Goal: Transaction & Acquisition: Obtain resource

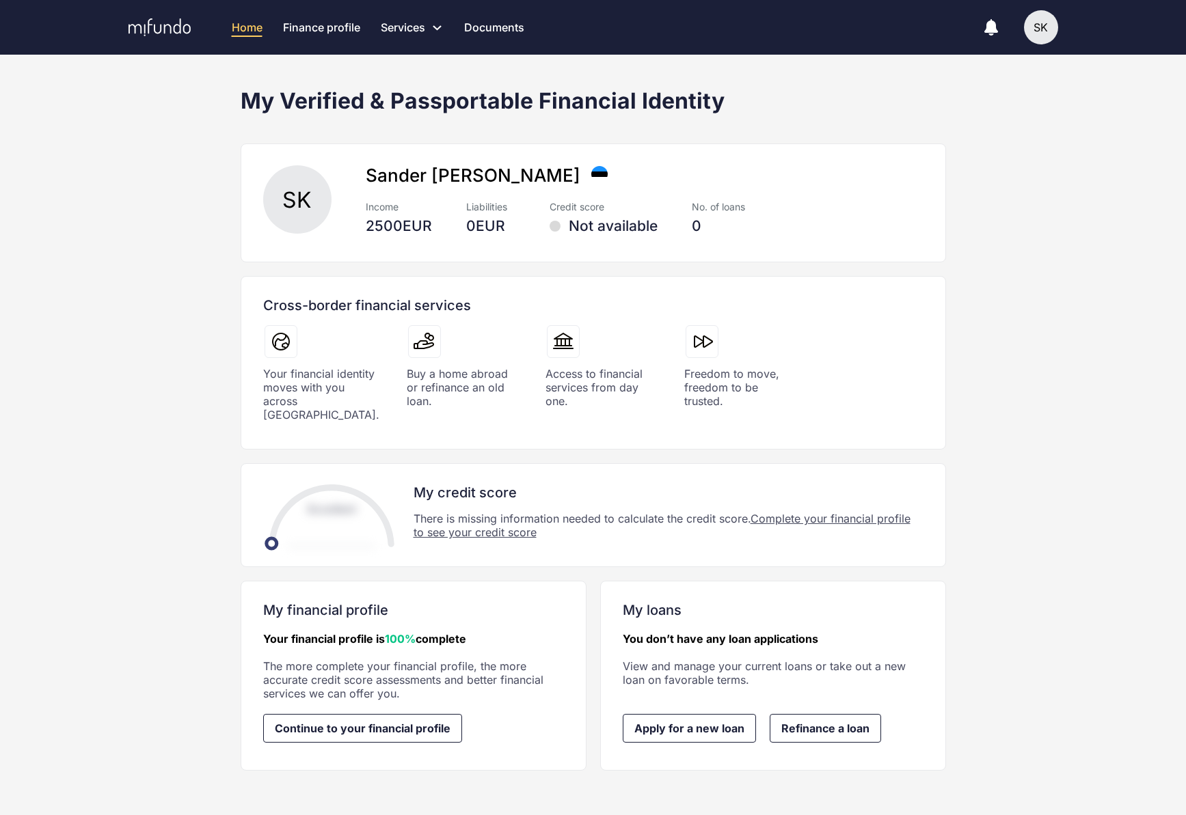
click at [634, 364] on div "Home Finance profile Services Apply for a new loan Refinance your loans Loan of…" at bounding box center [593, 407] width 1186 height 815
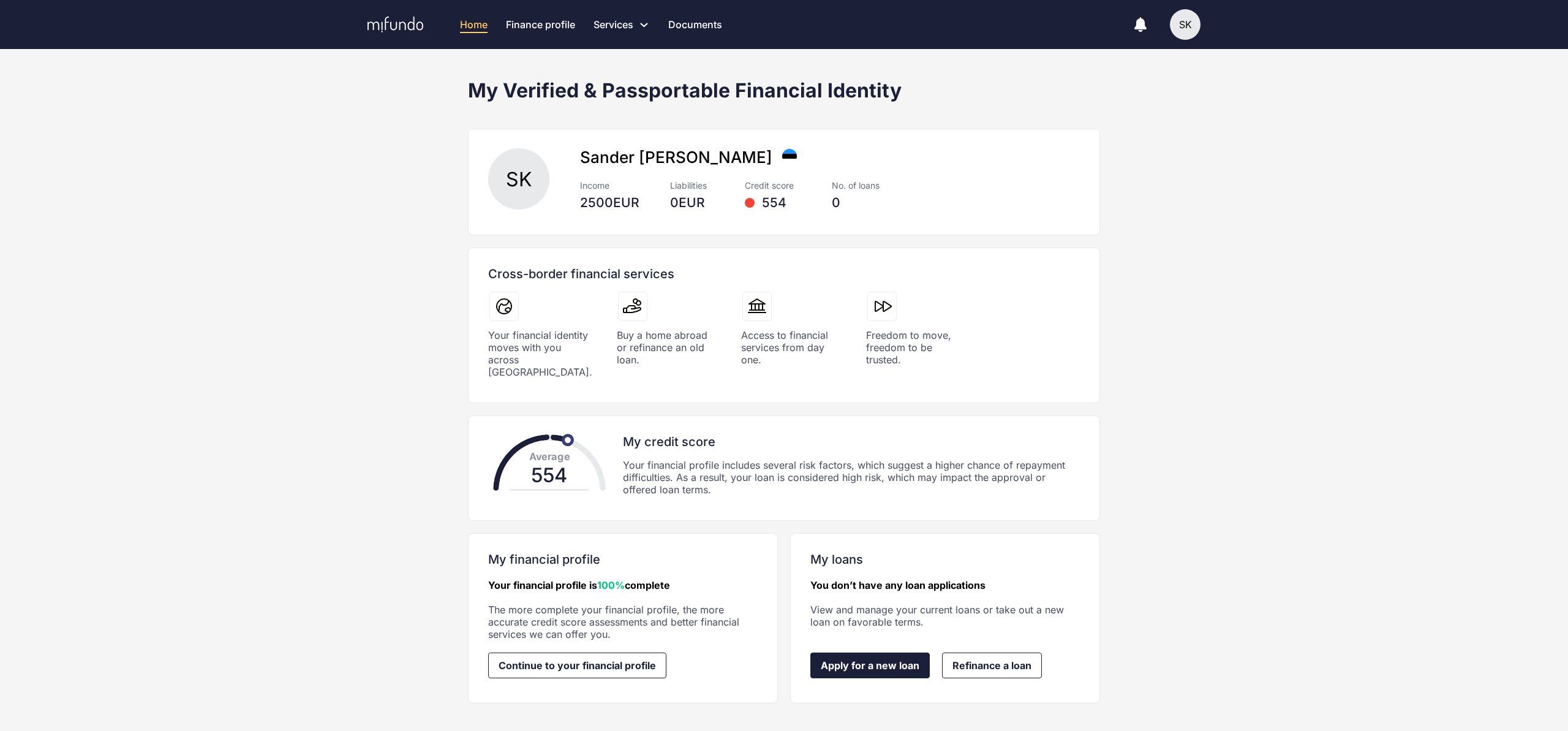
click at [862, 660] on span "Apply for a new loan" at bounding box center [871, 666] width 99 height 11
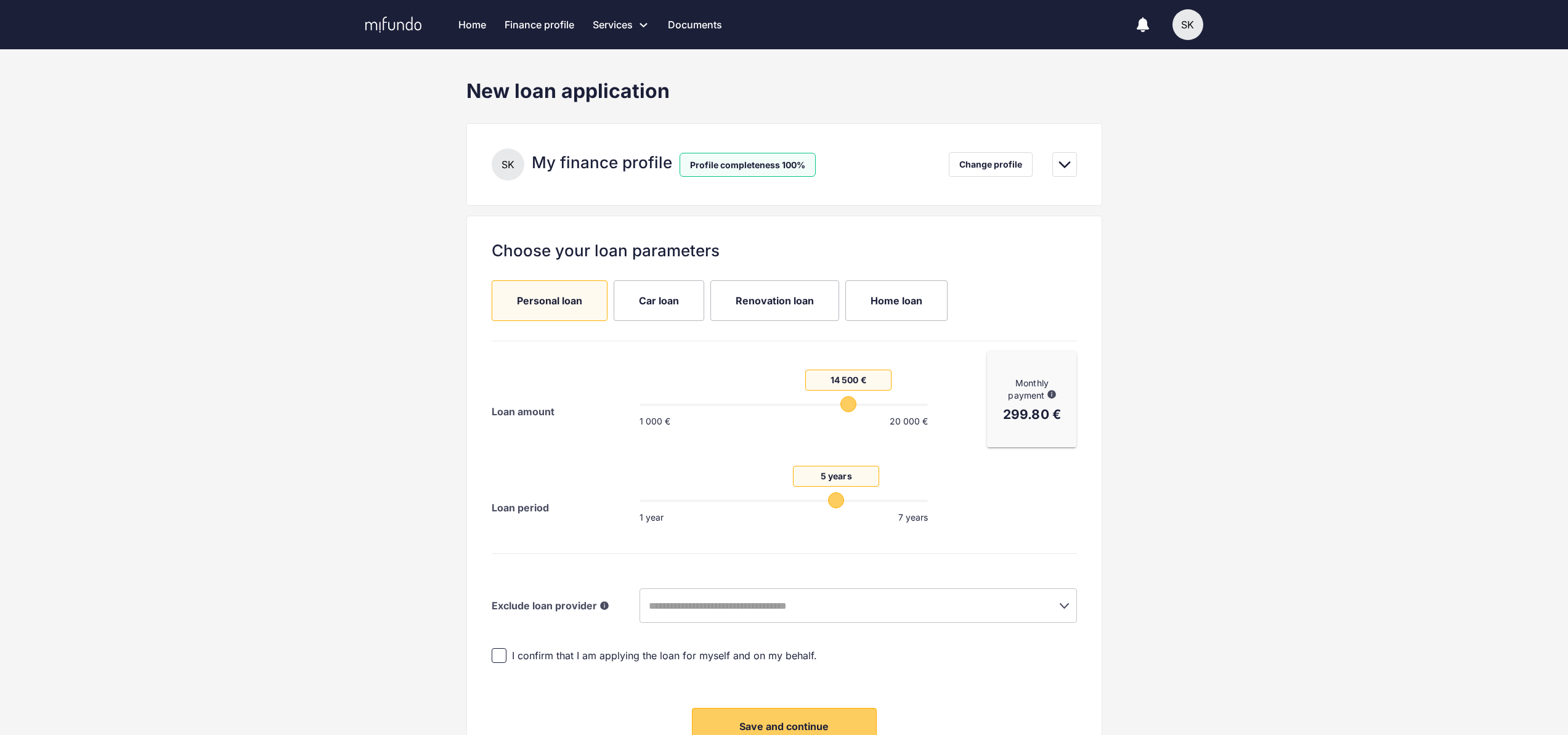
drag, startPoint x: 708, startPoint y: 406, endPoint x: 844, endPoint y: 409, distance: 136.0
click at [844, 409] on span "14 500 €" at bounding box center [848, 404] width 16 height 16
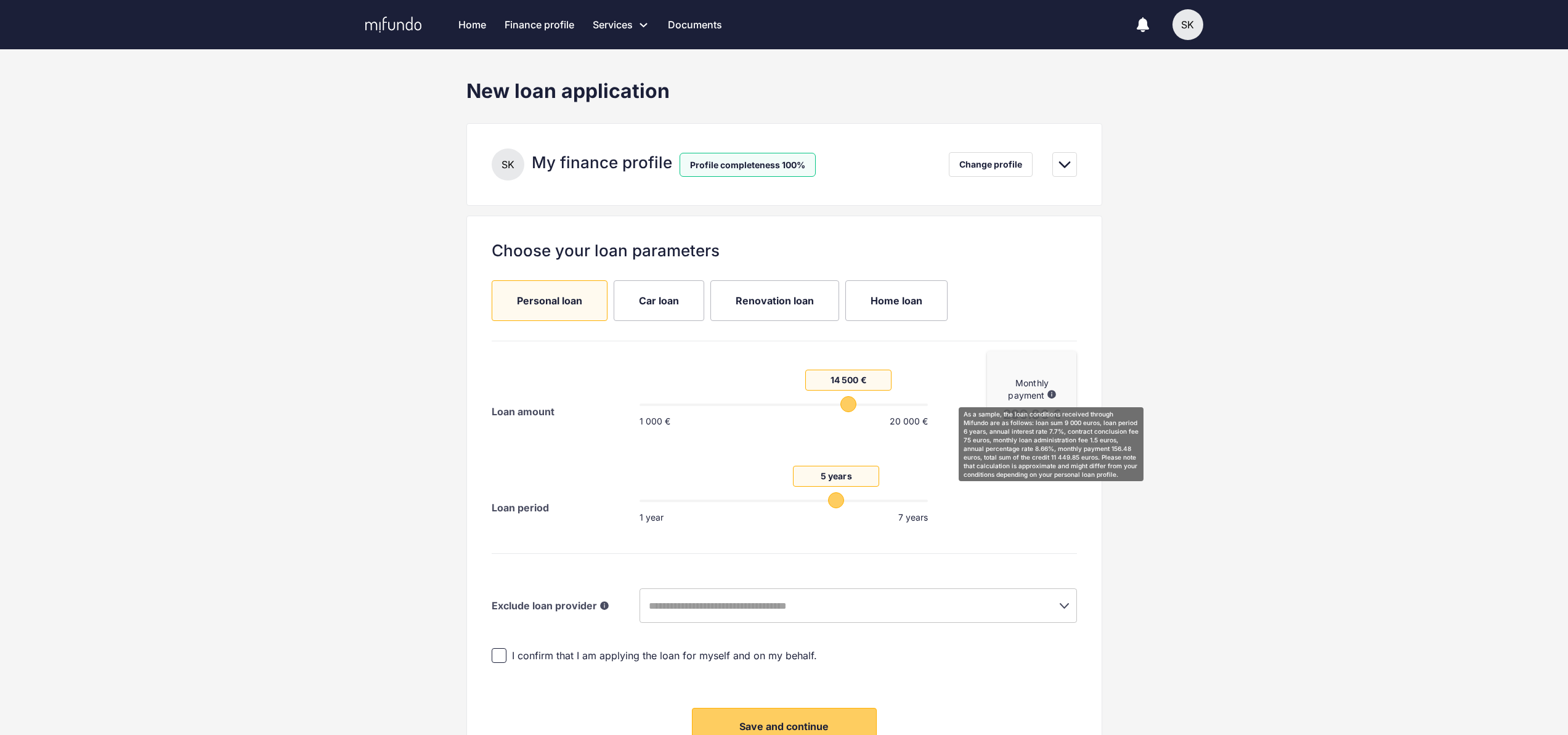
click at [1051, 394] on icon at bounding box center [1051, 394] width 7 height 7
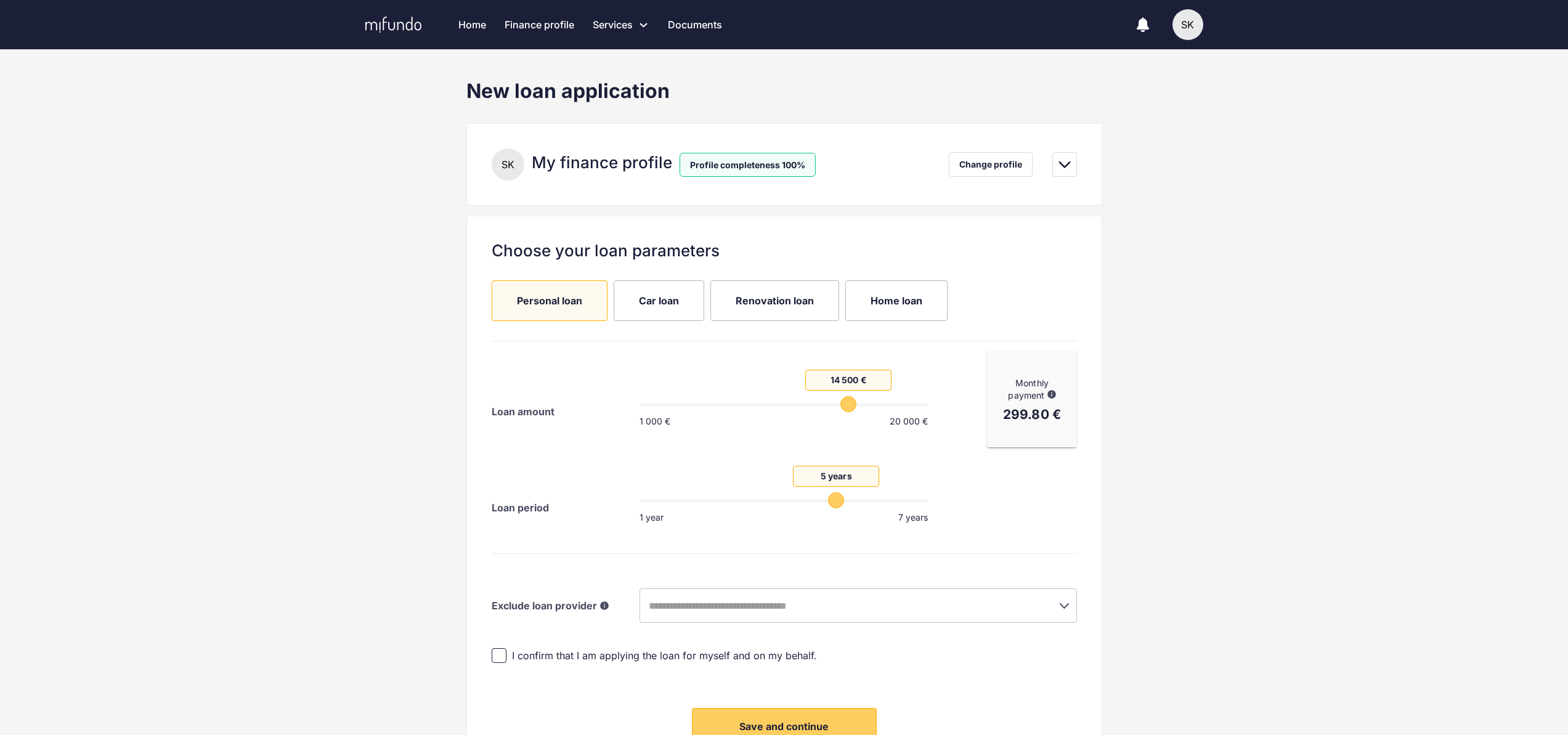
click at [639, 308] on span "Car loan" at bounding box center [659, 301] width 40 height 20
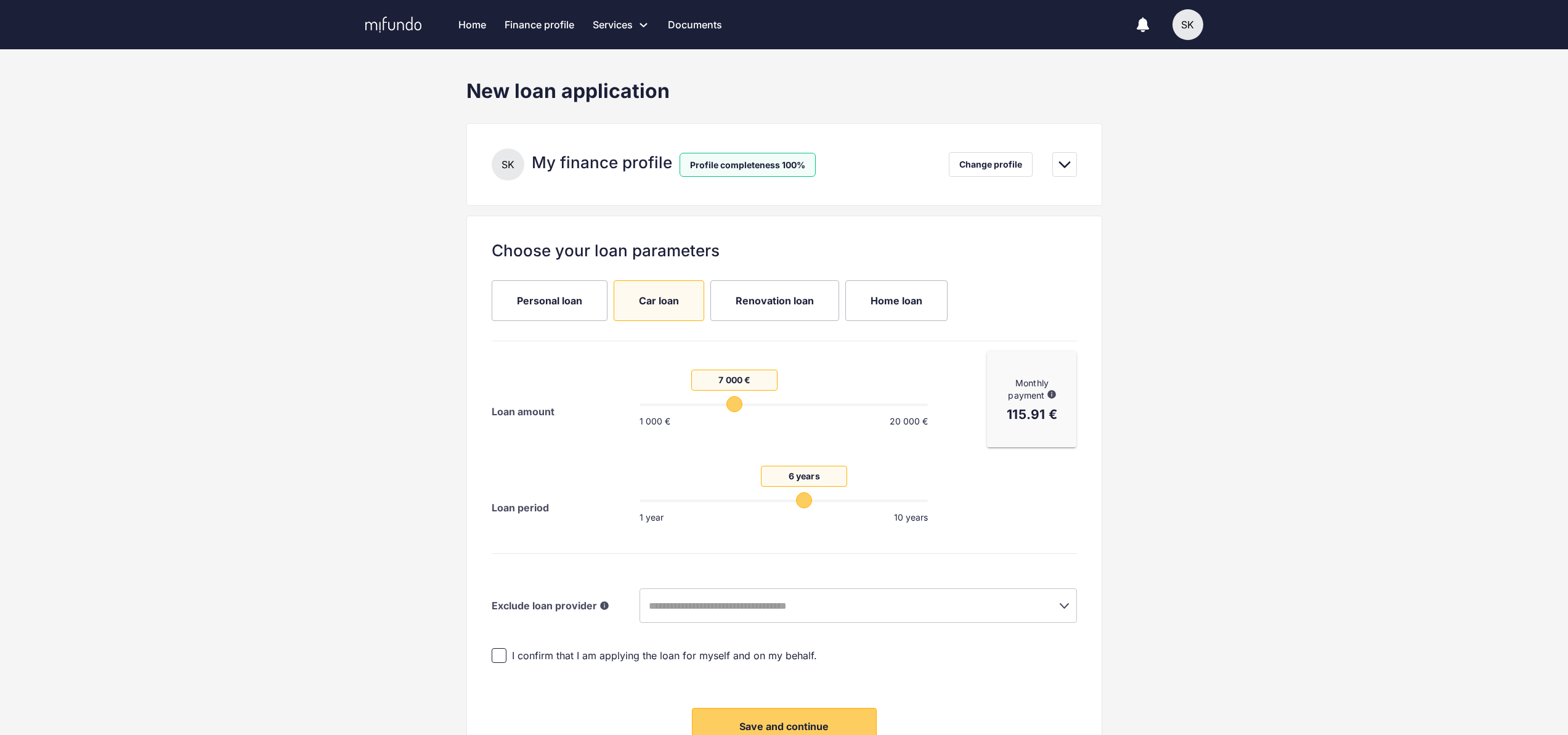
click at [849, 308] on label "Home loan" at bounding box center [896, 300] width 102 height 41
drag, startPoint x: 699, startPoint y: 409, endPoint x: 740, endPoint y: 404, distance: 41.3
click at [740, 404] on span "181 000 €" at bounding box center [745, 404] width 16 height 16
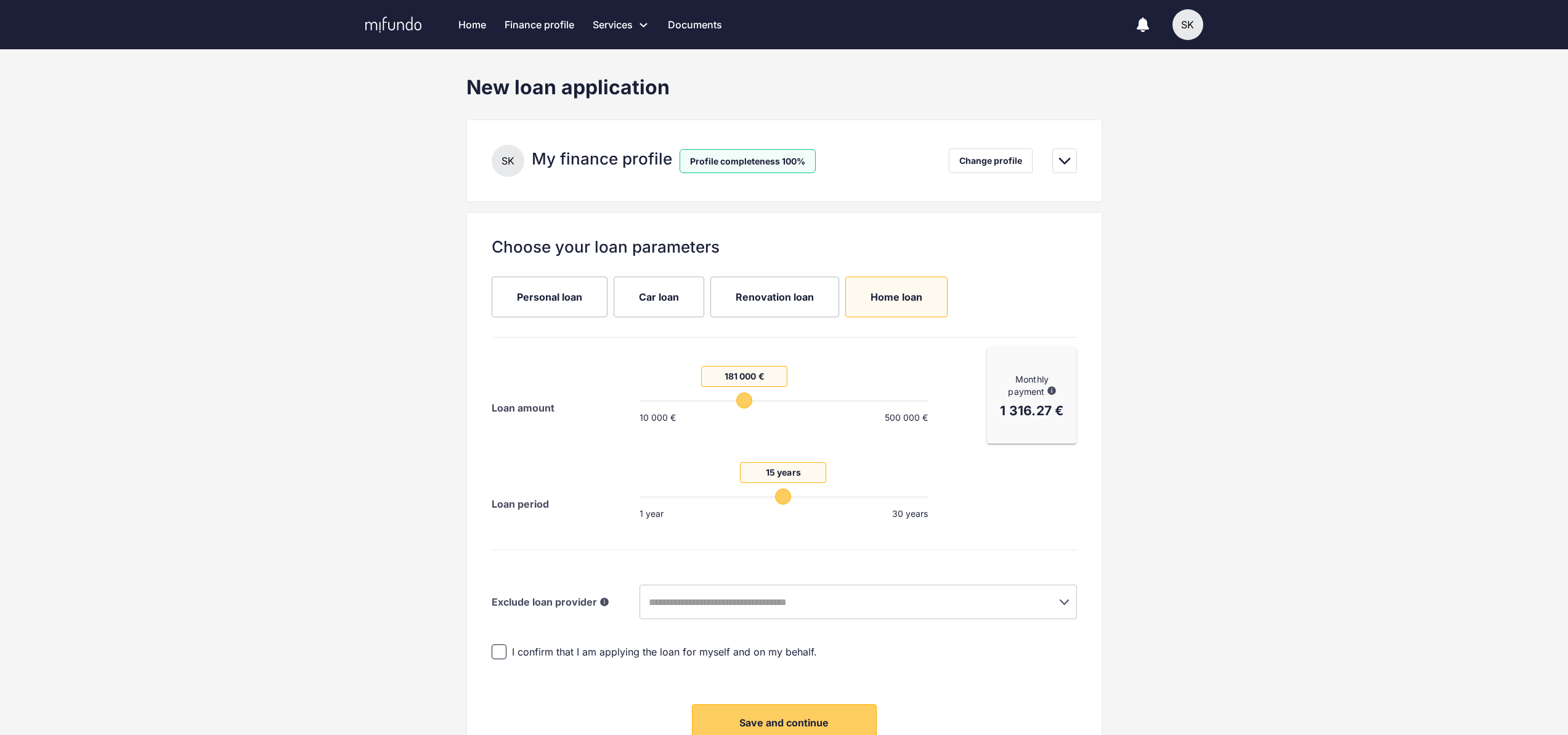
scroll to position [95, 0]
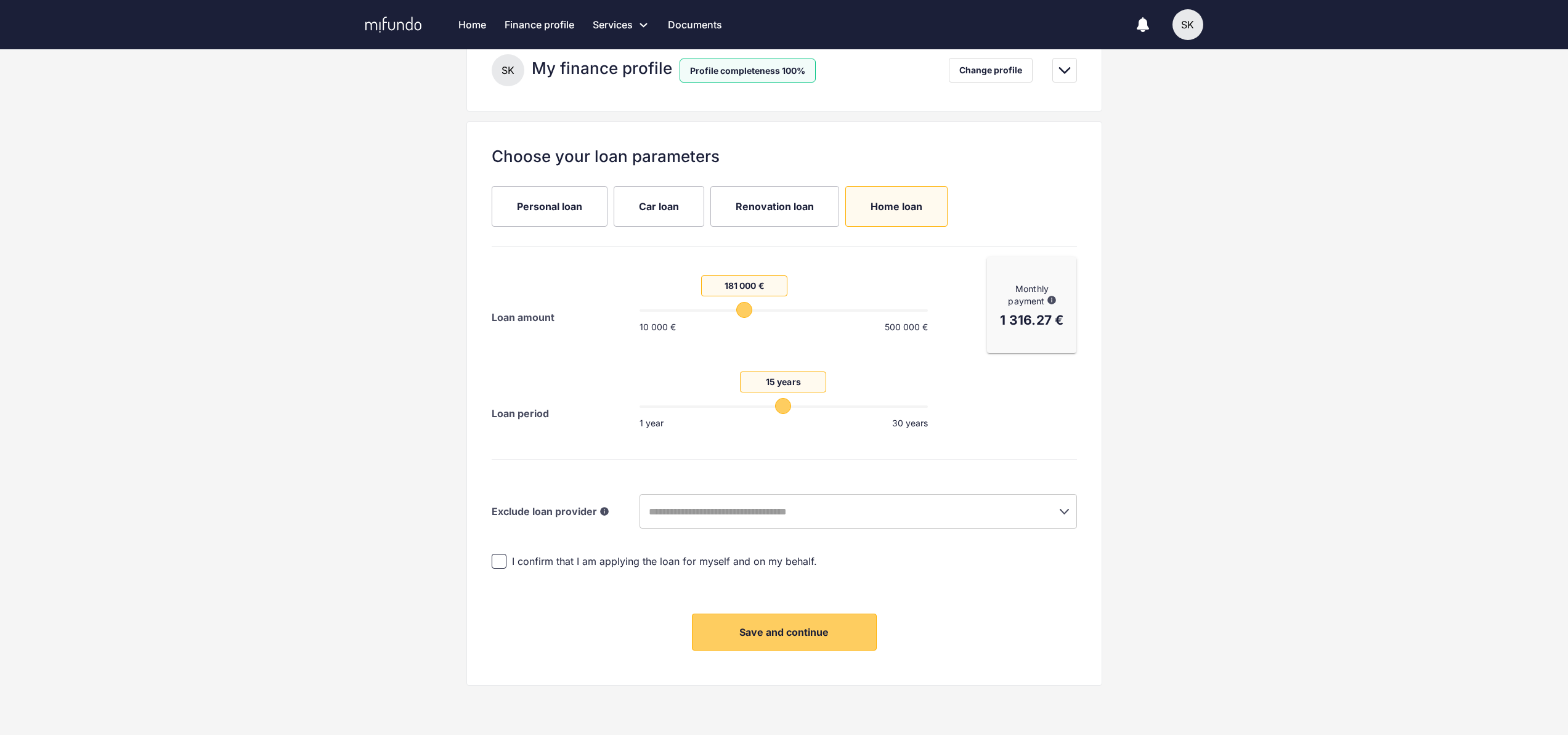
click at [790, 653] on div "Choose your loan parameters Personal loan Car loan Renovation loan Home loan Lo…" at bounding box center [784, 404] width 636 height 565
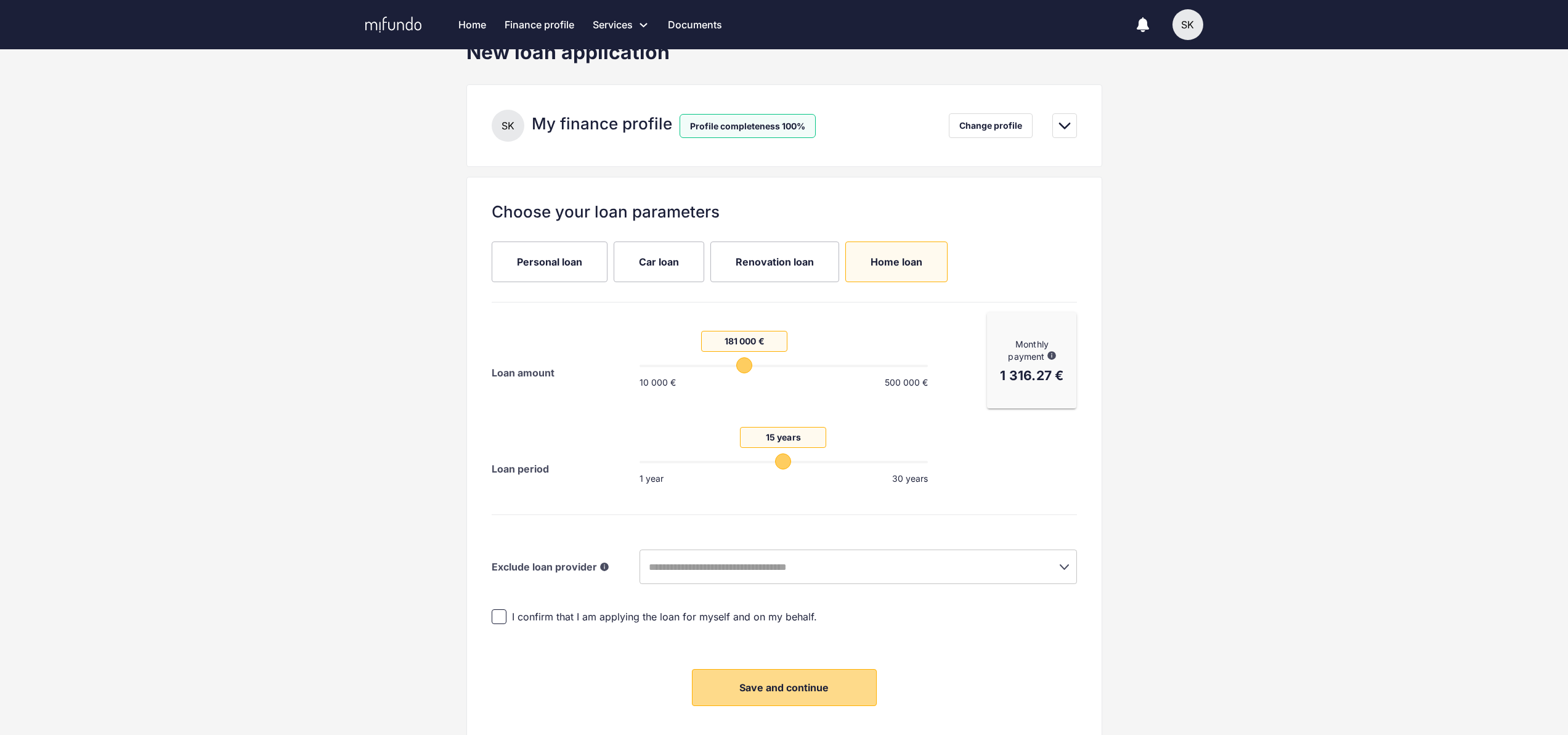
scroll to position [0, 0]
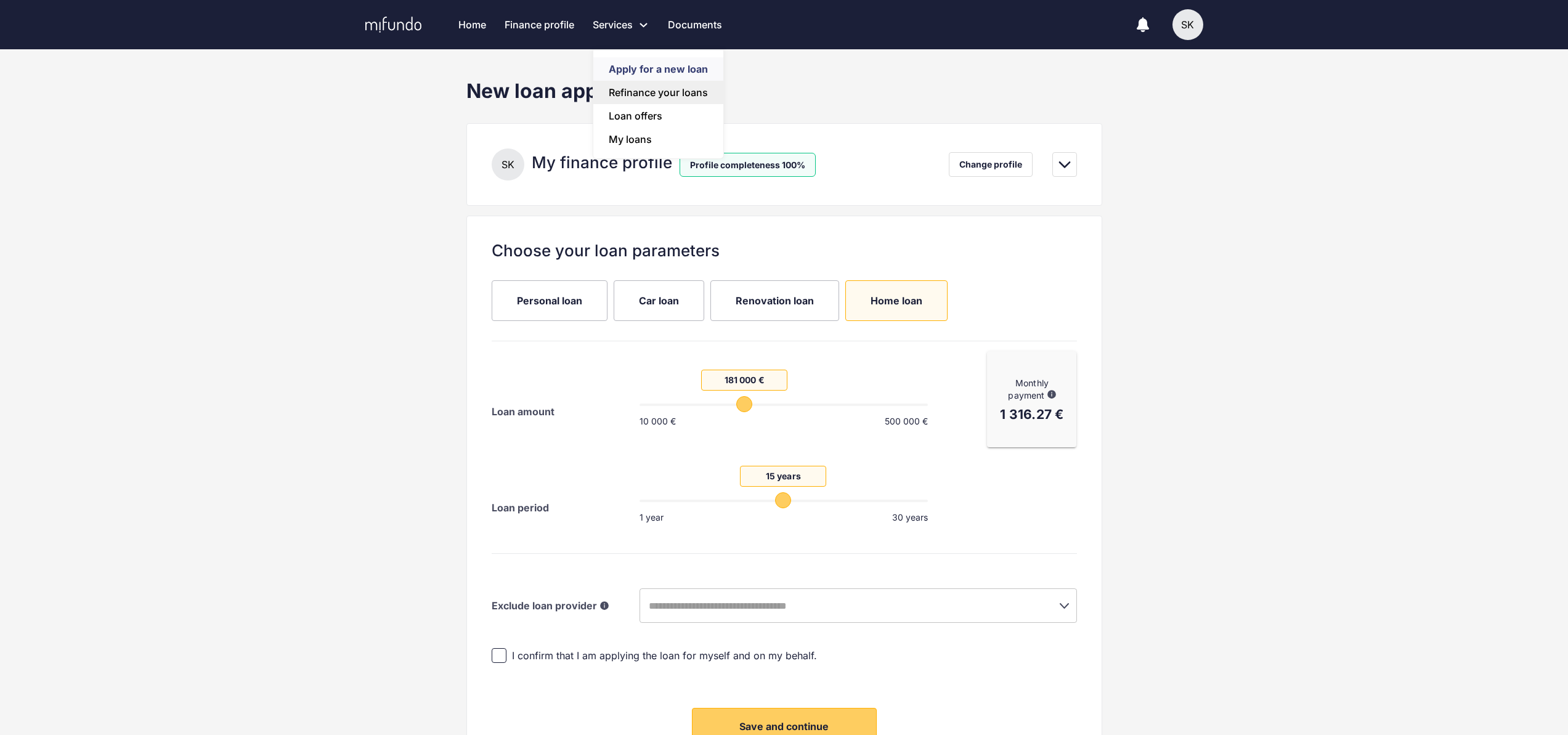
click at [637, 87] on link "Refinance your loans" at bounding box center [658, 93] width 130 height 23
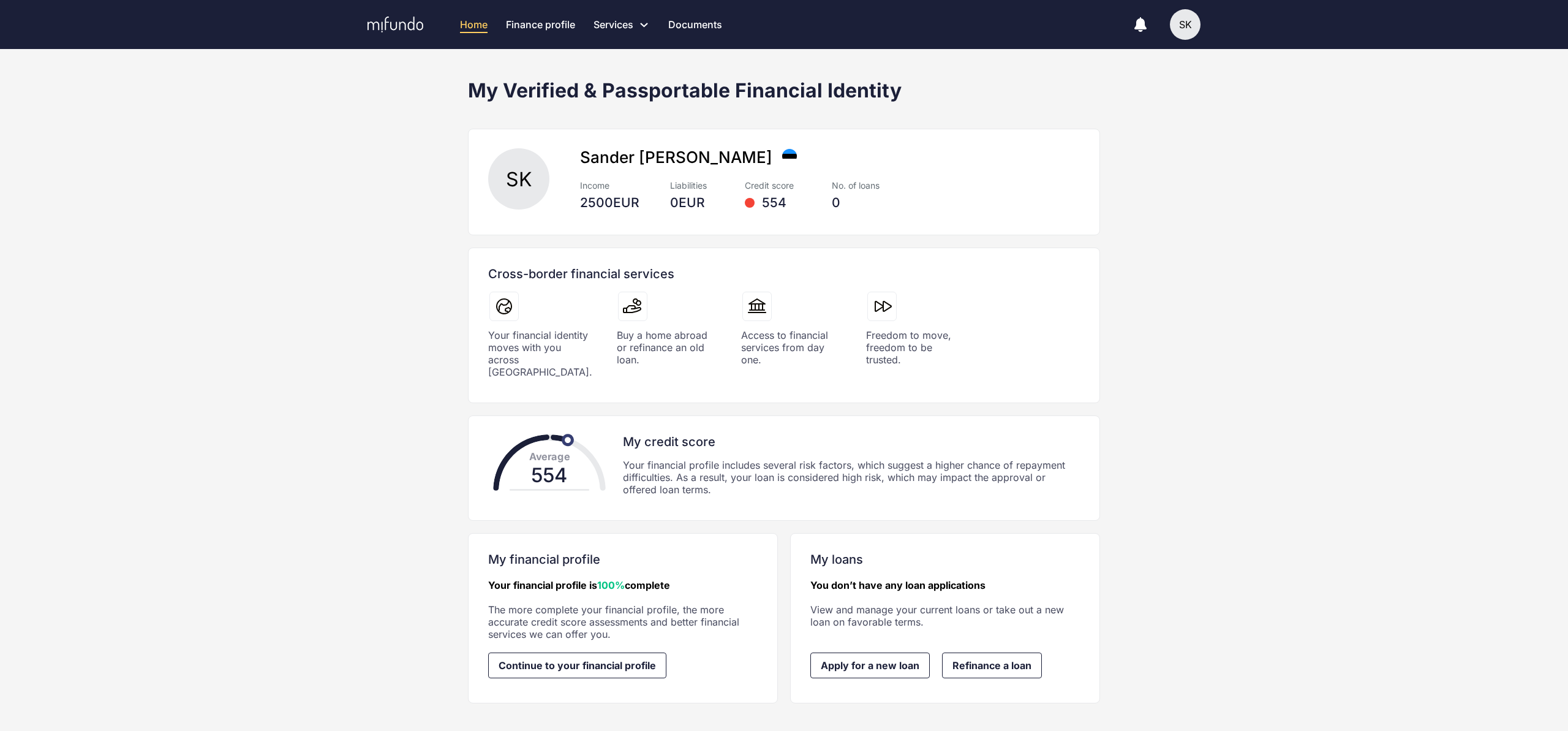
click at [949, 544] on div "My loans You don’t have any loan applications View and manage your current loan…" at bounding box center [946, 618] width 280 height 150
click at [988, 663] on link "Refinance a loan" at bounding box center [992, 666] width 100 height 26
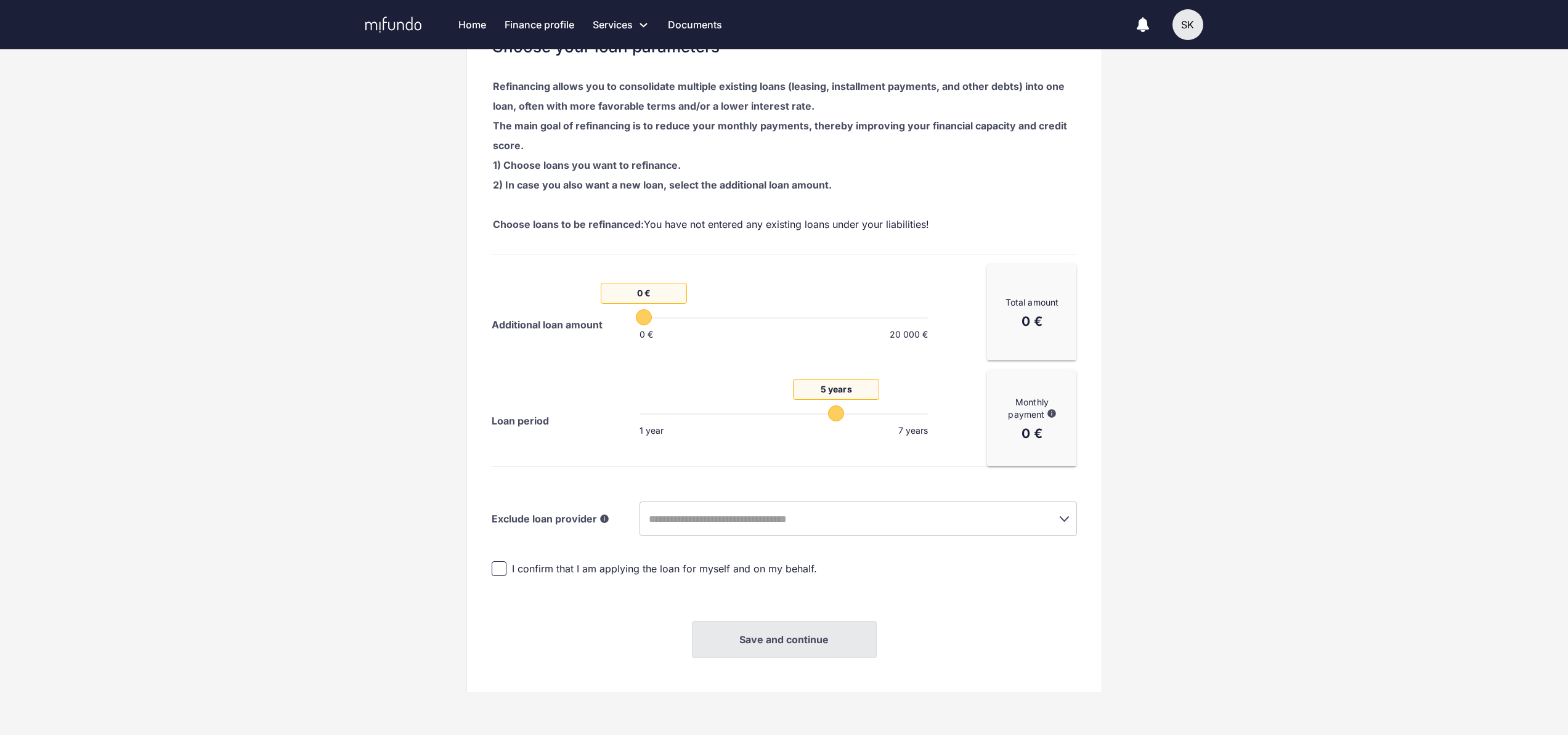
scroll to position [211, 0]
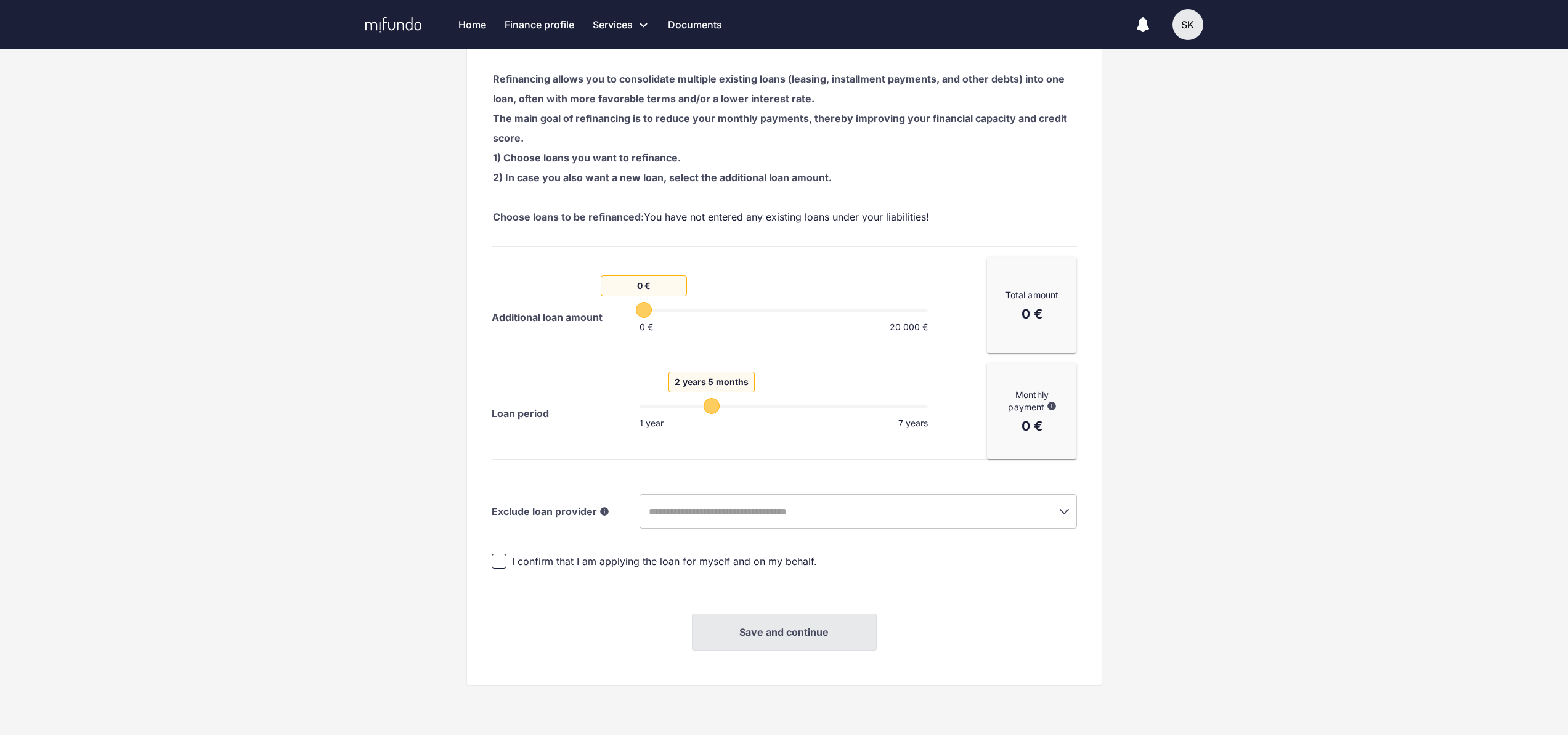
drag, startPoint x: 838, startPoint y: 410, endPoint x: 707, endPoint y: 411, distance: 131.0
click at [707, 411] on span "2 years 5 months" at bounding box center [711, 406] width 16 height 16
drag, startPoint x: 707, startPoint y: 411, endPoint x: 888, endPoint y: 400, distance: 181.3
click at [888, 400] on span "5 years 11 months" at bounding box center [880, 406] width 16 height 16
click at [861, 532] on div "Choose your loan parameters Refinancing allows you to consolidate multiple exis…" at bounding box center [784, 345] width 636 height 682
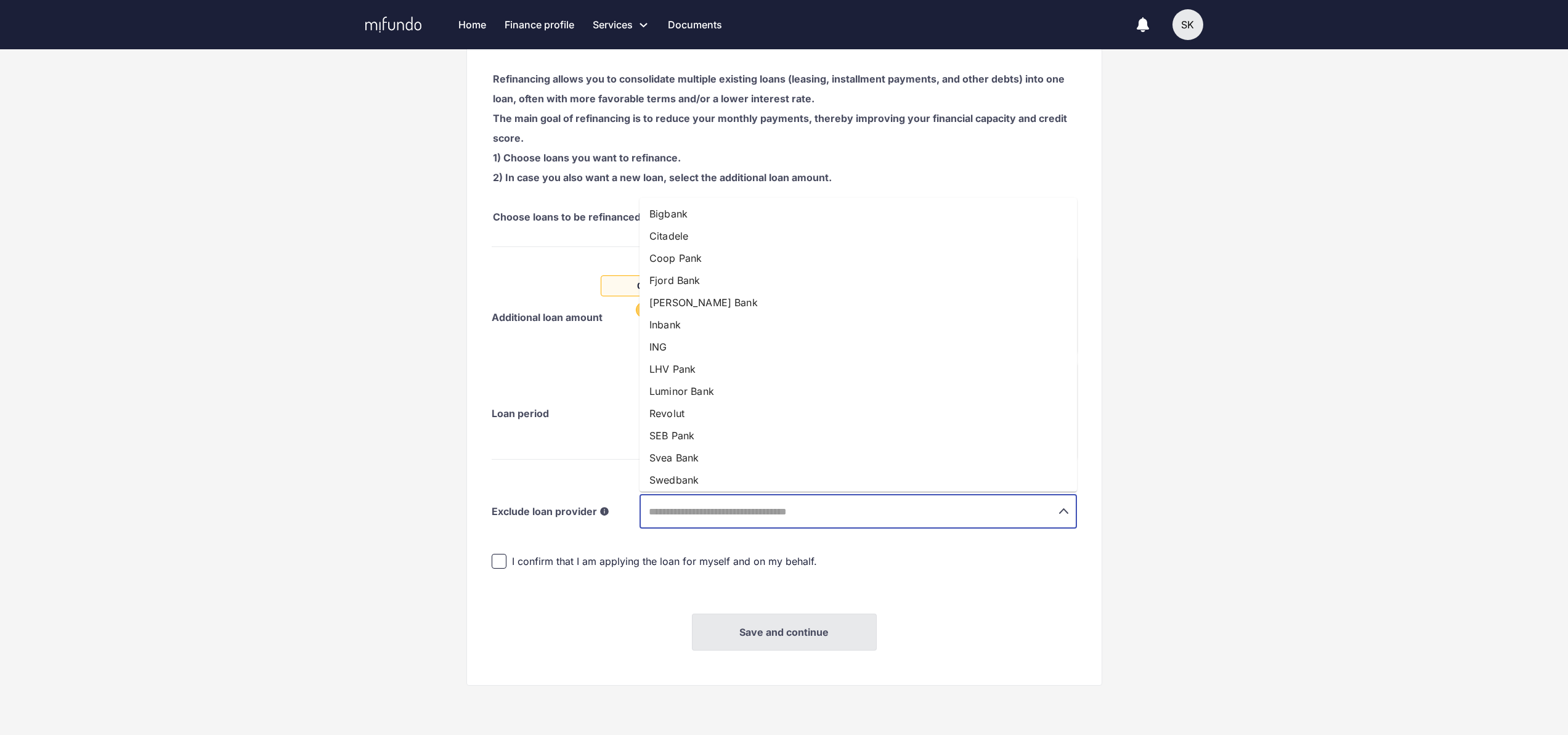
click at [883, 512] on input "text" at bounding box center [840, 511] width 392 height 23
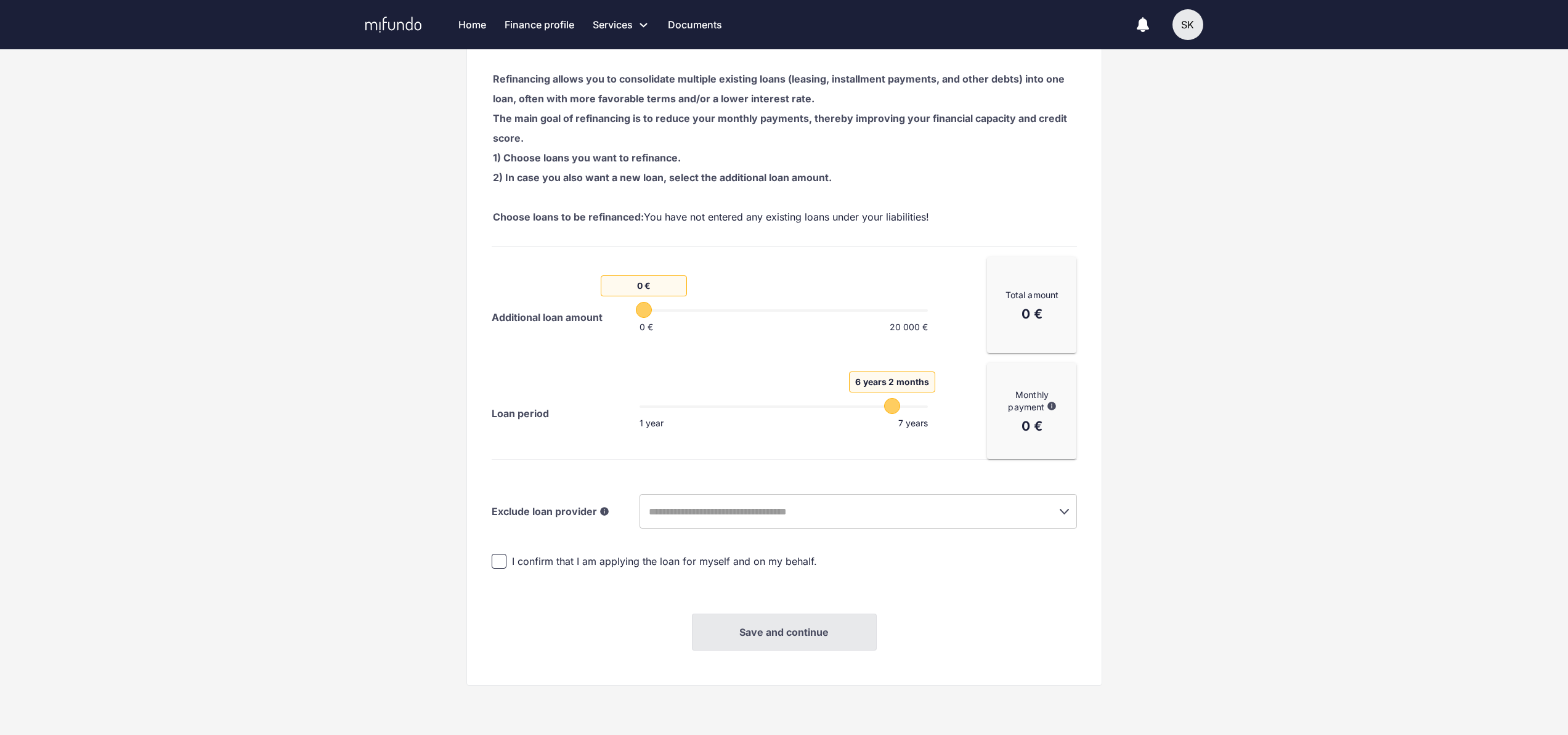
click at [922, 548] on div "I confirm that I am applying the loan for myself and on my behalf." at bounding box center [784, 561] width 585 height 26
